Goal: Check status: Check status

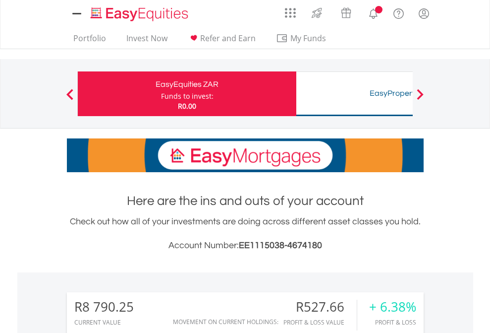
scroll to position [95, 156]
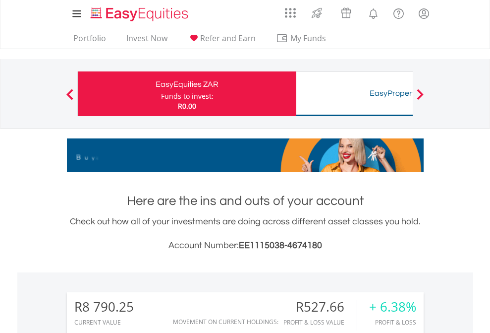
click at [161, 94] on div "Funds to invest:" at bounding box center [187, 96] width 53 height 10
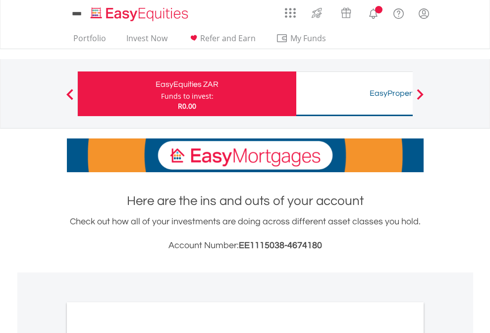
scroll to position [596, 0]
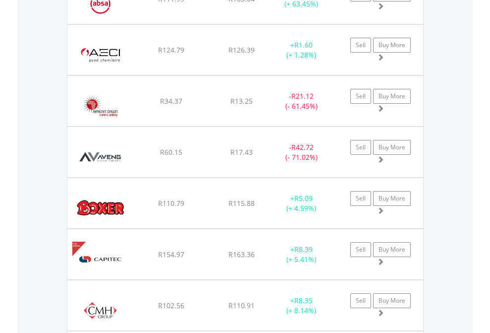
scroll to position [95, 156]
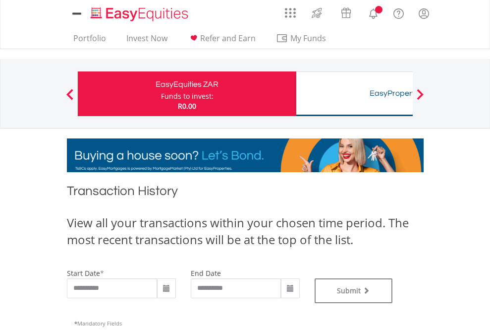
click at [161, 94] on div "Funds to invest:" at bounding box center [187, 96] width 53 height 10
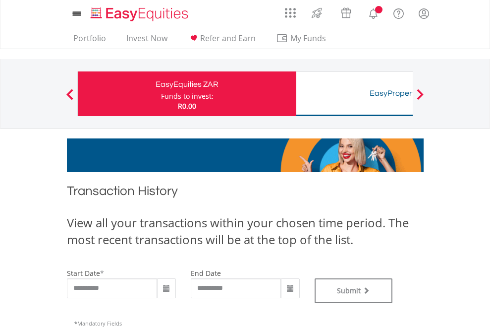
type input "**********"
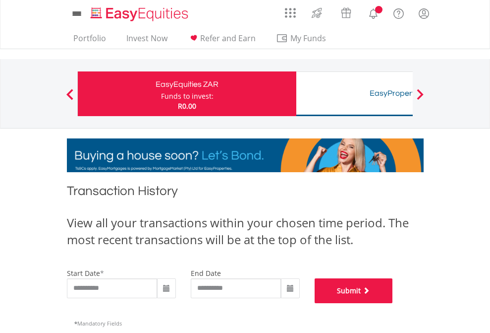
click at [393, 303] on button "Submit" at bounding box center [354, 290] width 78 height 25
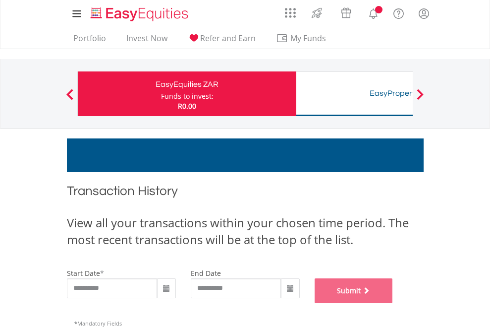
scroll to position [402, 0]
